Goal: Book appointment/travel/reservation

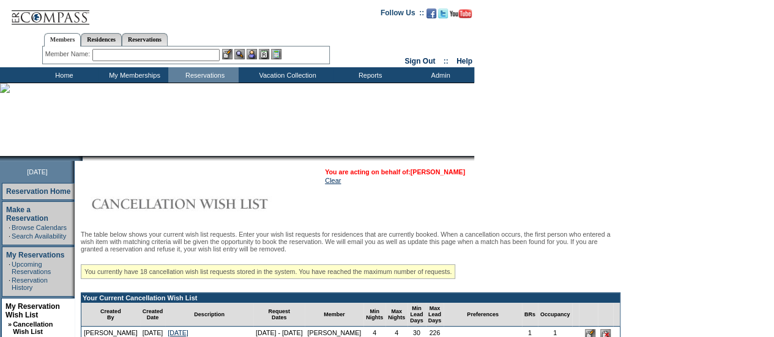
click at [449, 173] on link "[PERSON_NAME]" at bounding box center [438, 171] width 54 height 7
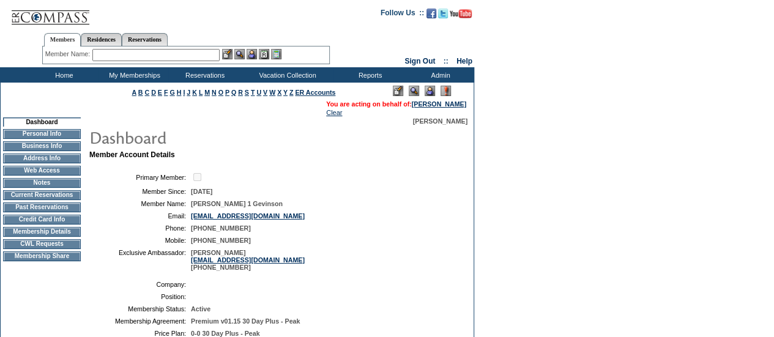
scroll to position [134, 0]
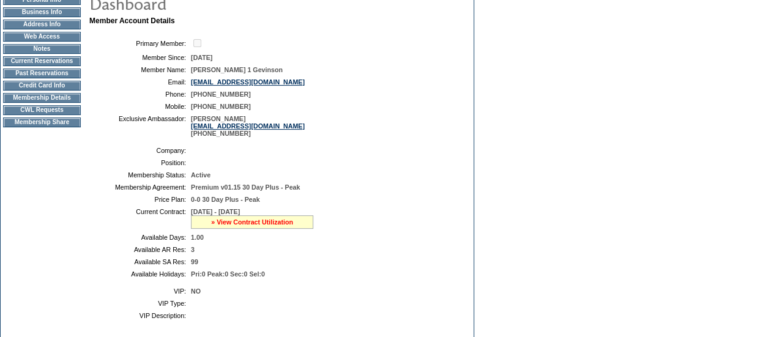
click at [274, 226] on link "» View Contract Utilization" at bounding box center [252, 221] width 82 height 7
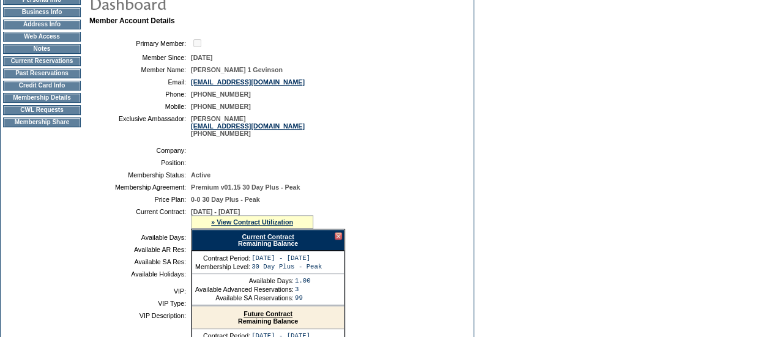
click at [277, 241] on link "Current Contract" at bounding box center [268, 236] width 52 height 7
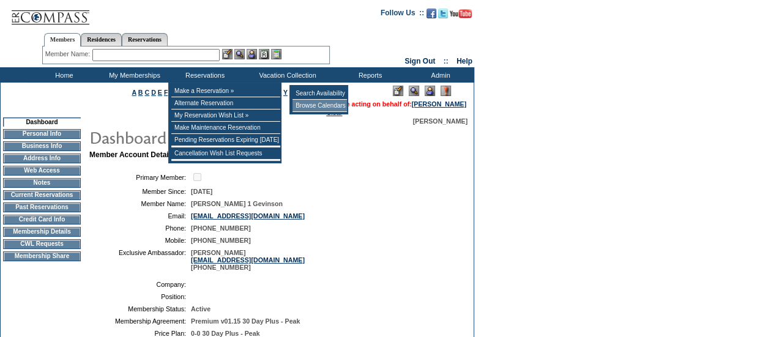
click at [323, 106] on td "Browse Calendars" at bounding box center [320, 106] width 54 height 12
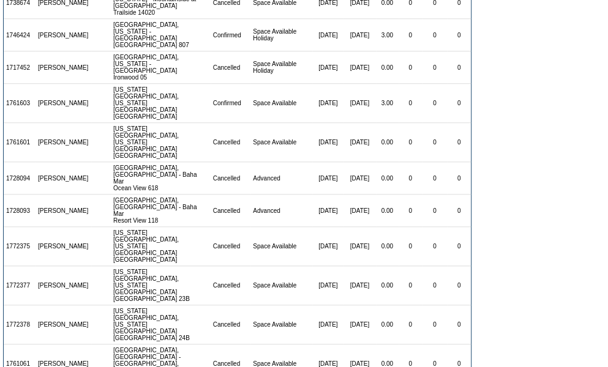
scroll to position [414, 0]
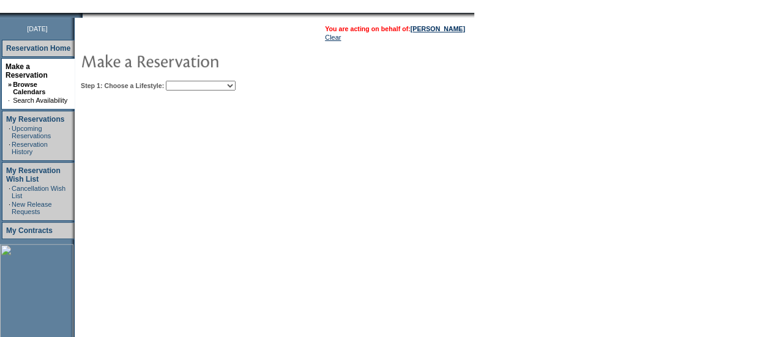
scroll to position [147, 0]
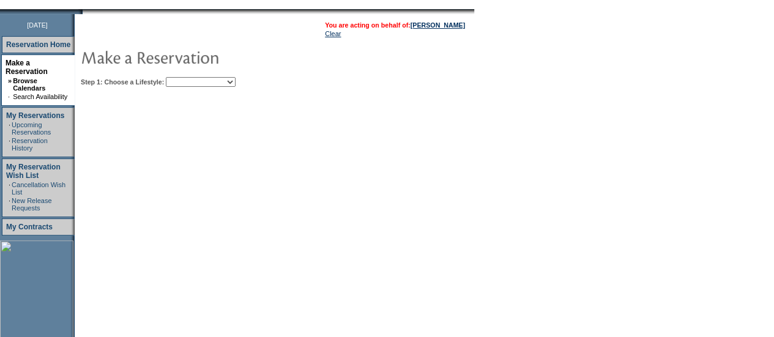
click at [233, 86] on select "Beach Leisure Metropolitan Mountain OIAL for Adventure OIAL for Couples OIAL fo…" at bounding box center [201, 82] width 70 height 10
select select "Beach"
click at [187, 77] on select "Beach Leisure Metropolitan Mountain OIAL for Adventure OIAL for Couples OIAL fo…" at bounding box center [201, 82] width 70 height 10
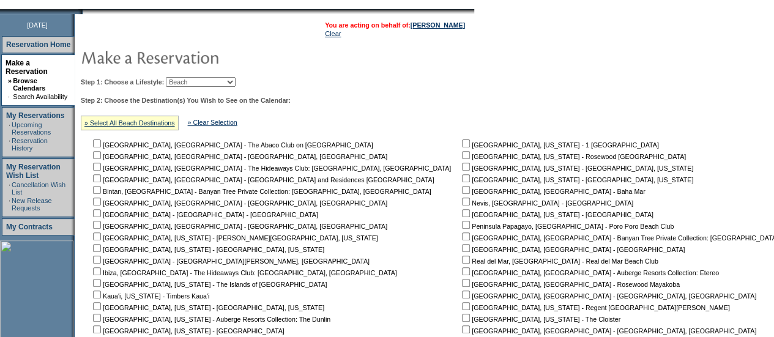
scroll to position [323, 0]
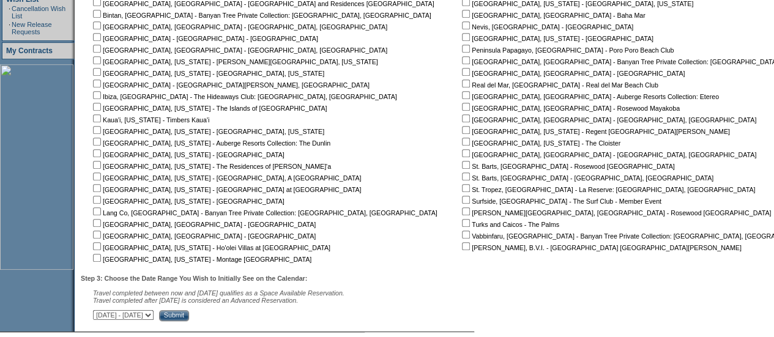
click at [462, 106] on input "checkbox" at bounding box center [466, 107] width 8 height 8
checkbox input "true"
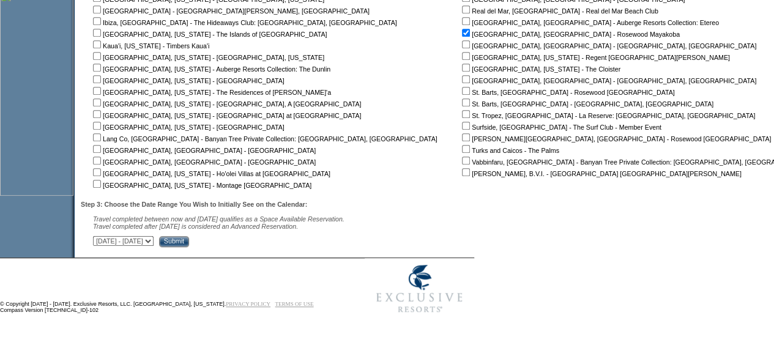
click at [189, 240] on input "Submit" at bounding box center [174, 241] width 30 height 11
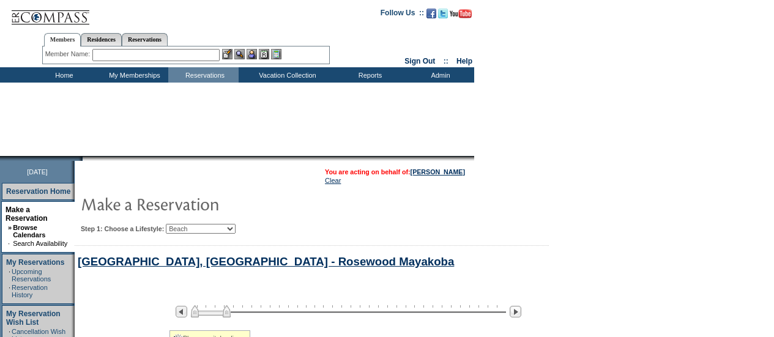
select select "Beach"
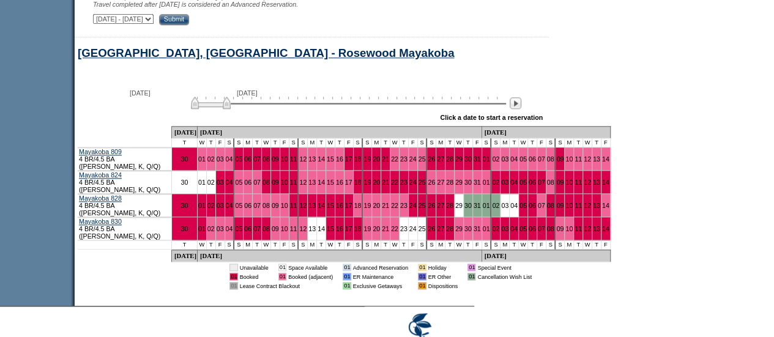
scroll to position [620, 0]
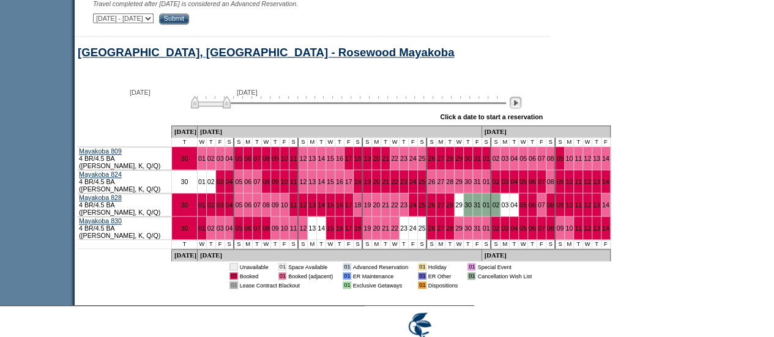
click at [521, 108] on img at bounding box center [516, 103] width 12 height 12
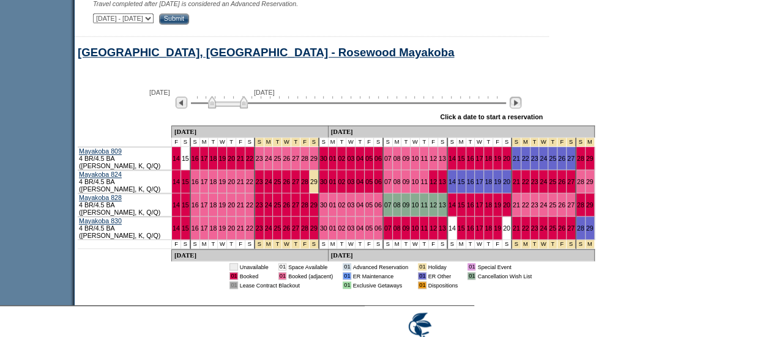
click at [521, 108] on img at bounding box center [516, 103] width 12 height 12
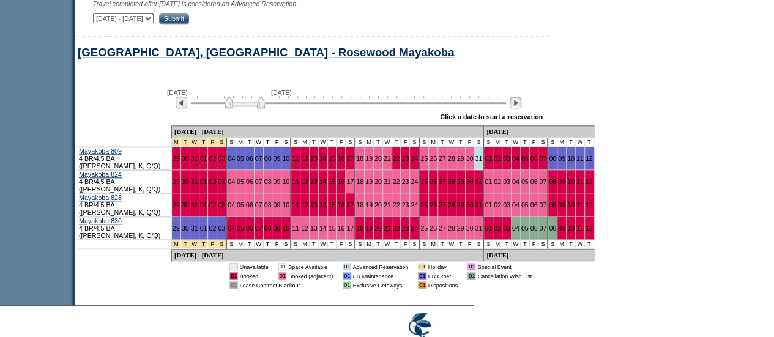
click at [521, 108] on img at bounding box center [516, 103] width 12 height 12
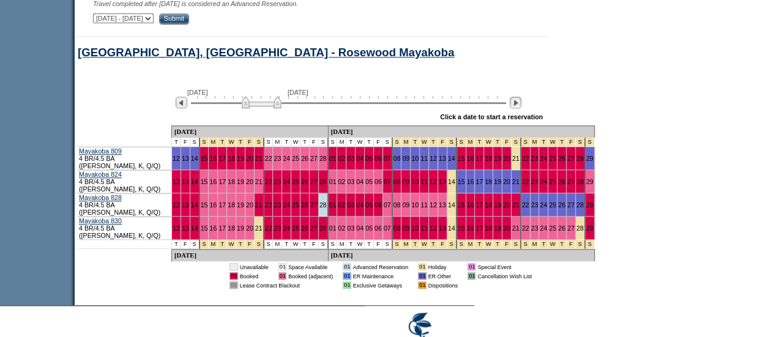
click at [521, 108] on img at bounding box center [516, 103] width 12 height 12
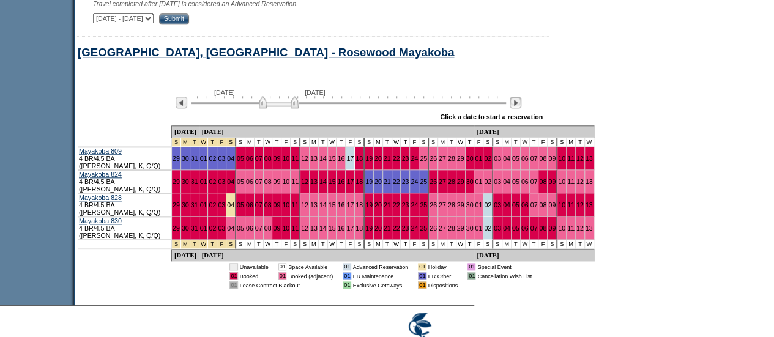
click at [521, 108] on img at bounding box center [516, 103] width 12 height 12
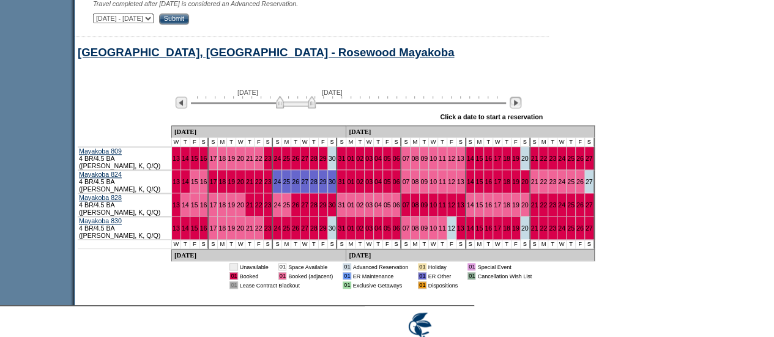
click at [521, 108] on img at bounding box center [516, 103] width 12 height 12
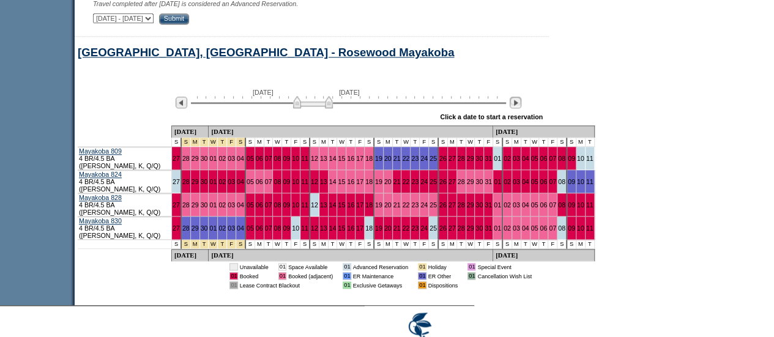
click at [521, 108] on img at bounding box center [516, 103] width 12 height 12
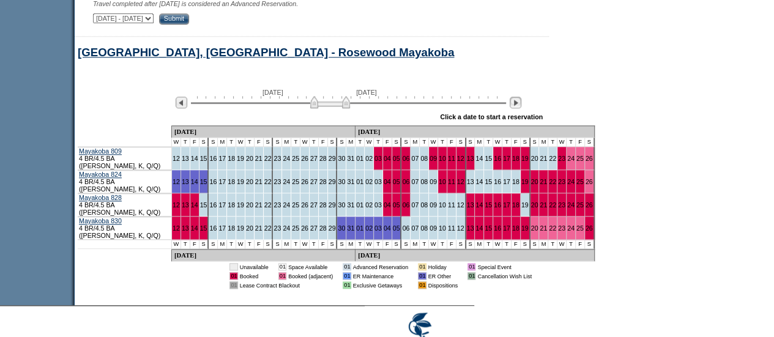
click at [521, 108] on img at bounding box center [516, 103] width 12 height 12
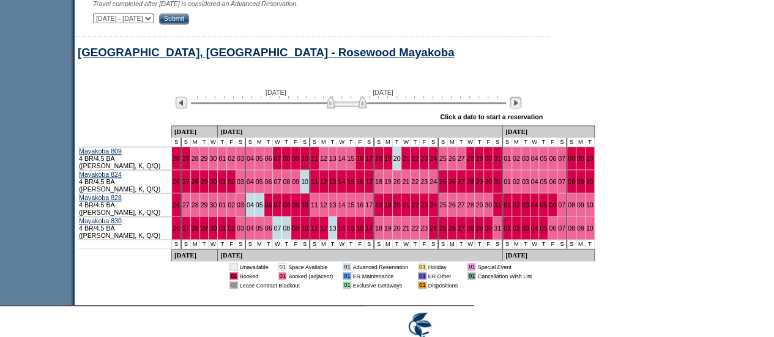
click at [521, 108] on img at bounding box center [516, 103] width 12 height 12
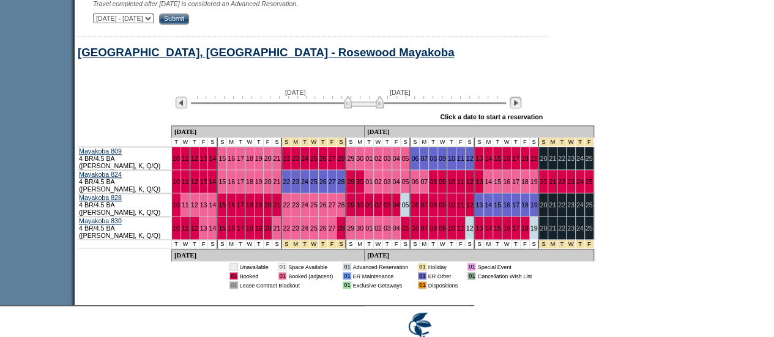
click at [521, 108] on img at bounding box center [516, 103] width 12 height 12
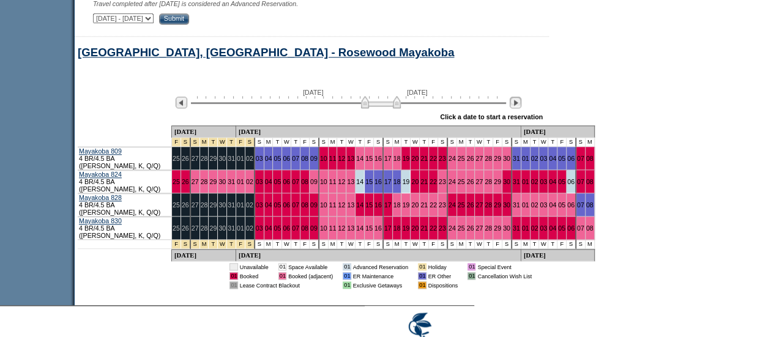
click at [521, 108] on img at bounding box center [516, 103] width 12 height 12
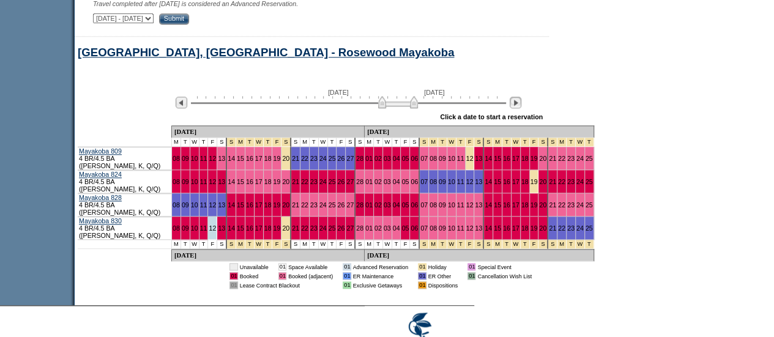
click at [521, 108] on img at bounding box center [516, 103] width 12 height 12
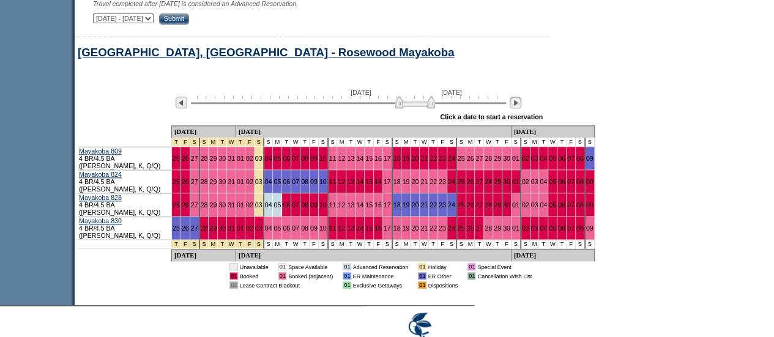
click at [521, 108] on img at bounding box center [516, 103] width 12 height 12
